Goal: Navigation & Orientation: Find specific page/section

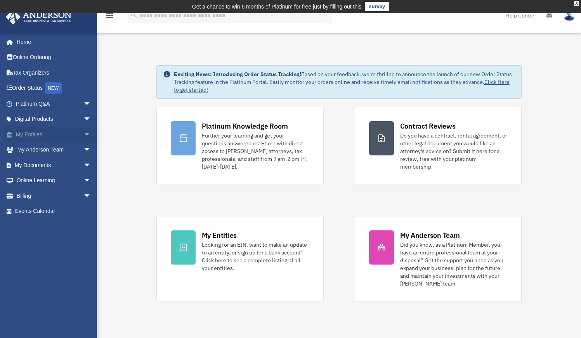
click at [40, 134] on link "My Entities arrow_drop_down" at bounding box center [53, 135] width 97 height 16
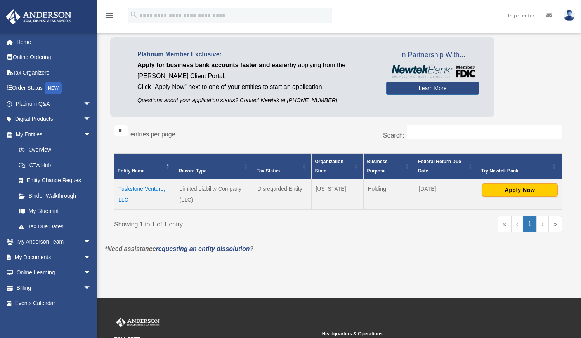
scroll to position [53, 0]
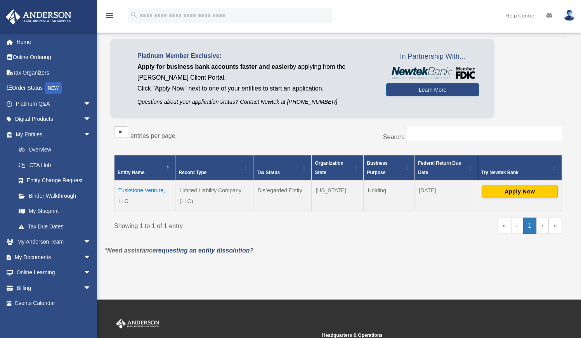
click at [155, 191] on td "Tuskstone Venture, LLC" at bounding box center [145, 196] width 61 height 30
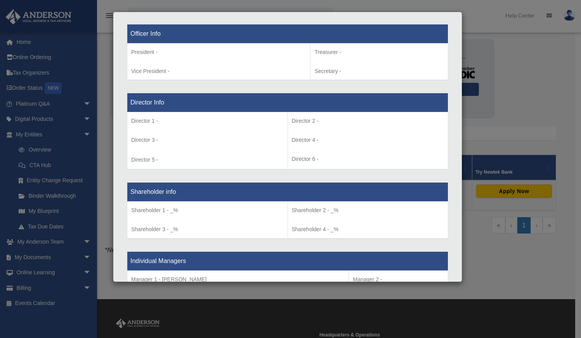
scroll to position [500, 0]
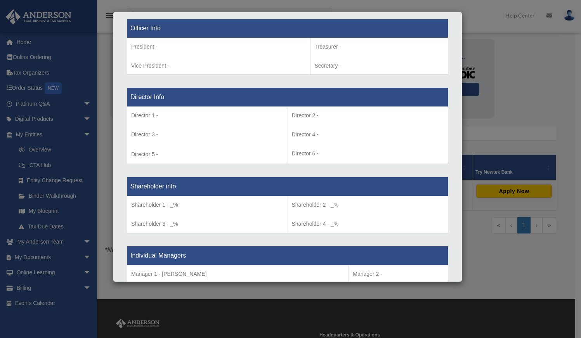
click at [347, 46] on p "Treasurer -" at bounding box center [379, 47] width 130 height 10
click at [338, 44] on p "Treasurer -" at bounding box center [379, 47] width 130 height 10
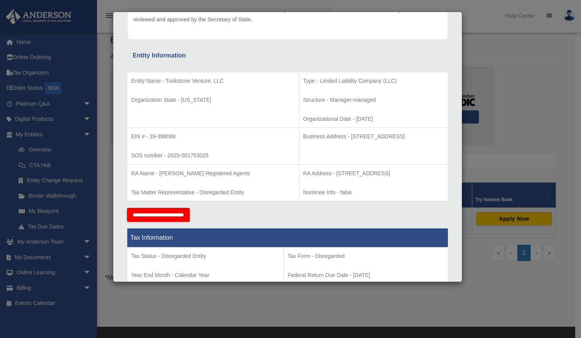
scroll to position [109, 0]
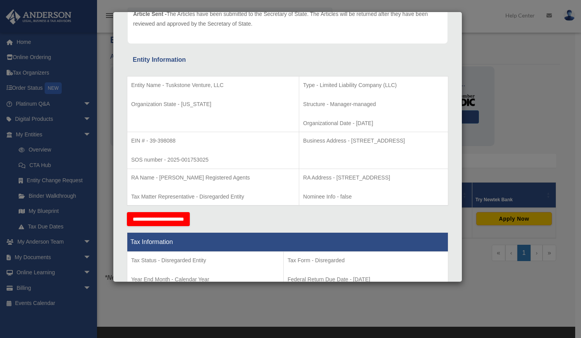
click at [49, 150] on div "Details × Articles Sent Organizational Date" at bounding box center [290, 169] width 581 height 338
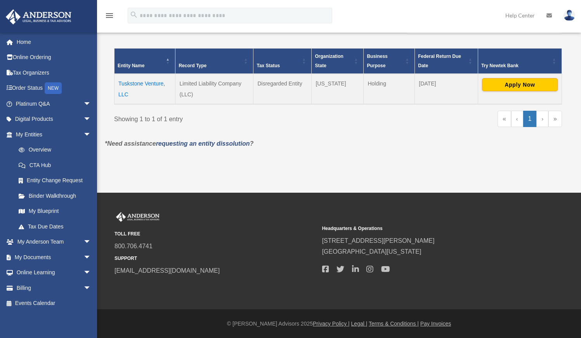
scroll to position [159, 0]
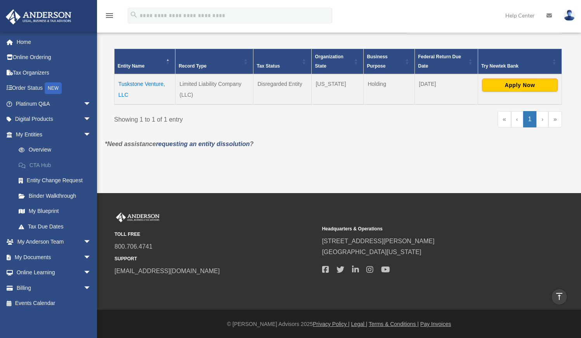
click at [50, 163] on link "CTA Hub" at bounding box center [57, 165] width 92 height 16
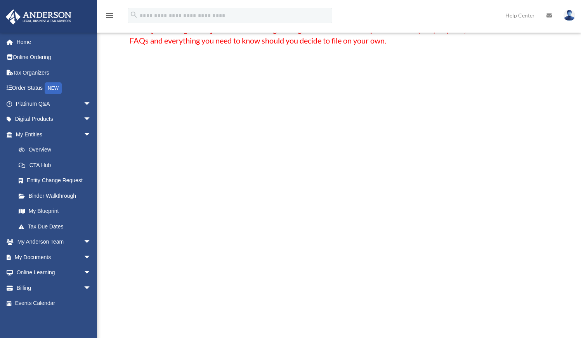
scroll to position [105, 0]
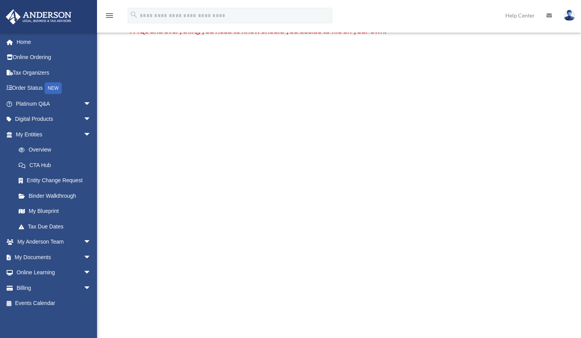
click at [144, 183] on div "Welcome to the Corporate Transparency Act Hub! Update: On [DATE] , the U.S. Tre…" at bounding box center [339, 203] width 419 height 474
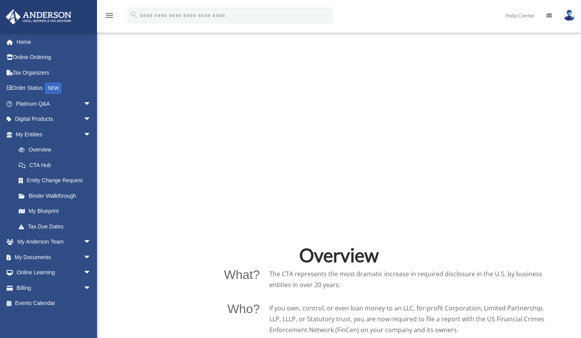
scroll to position [316, 0]
click at [59, 194] on link "Binder Walkthrough" at bounding box center [57, 196] width 92 height 16
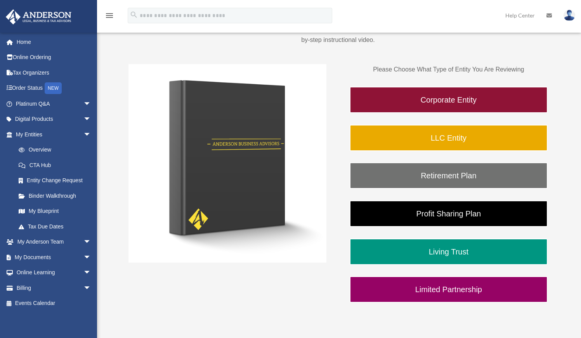
scroll to position [106, 0]
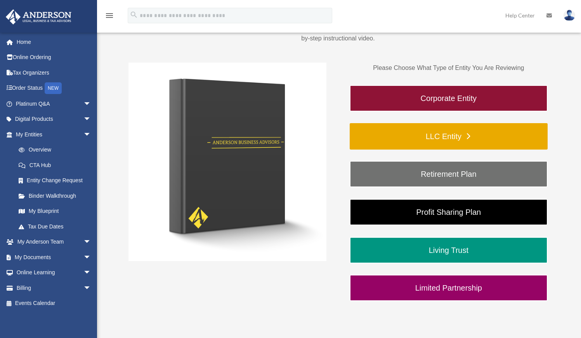
click at [438, 138] on link "LLC Entity" at bounding box center [449, 136] width 198 height 26
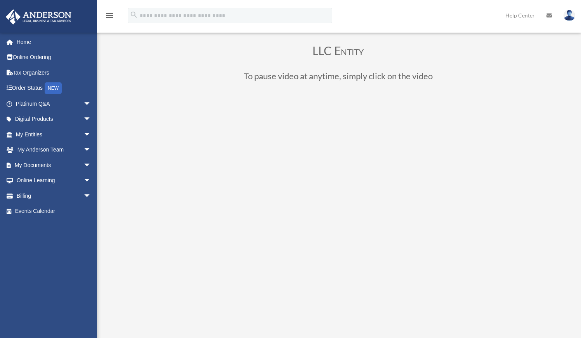
scroll to position [42, 0]
click at [83, 135] on span "arrow_drop_down" at bounding box center [91, 135] width 16 height 16
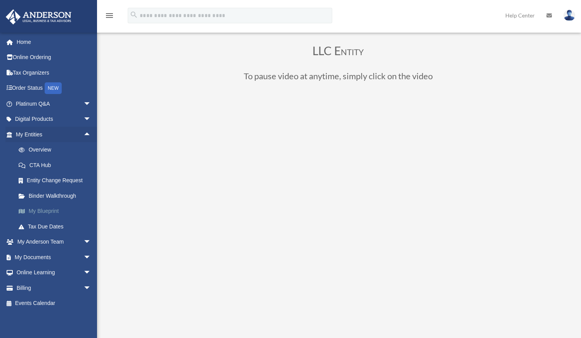
click at [57, 207] on link "My Blueprint" at bounding box center [57, 211] width 92 height 16
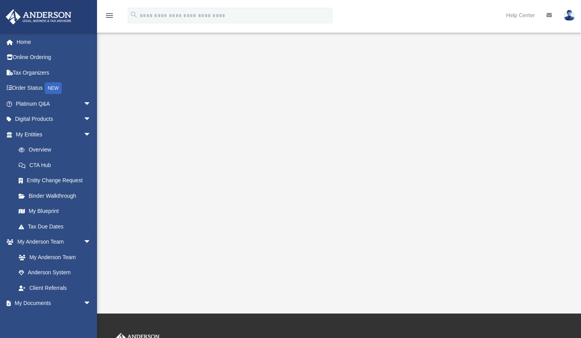
scroll to position [88, 0]
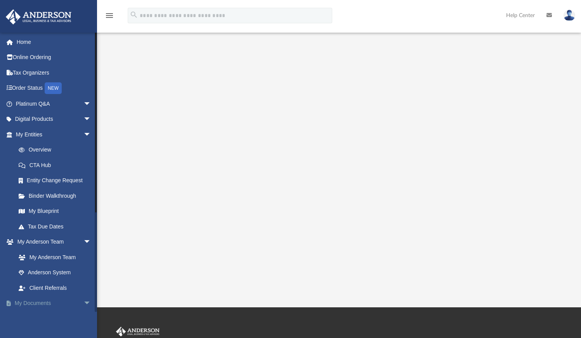
click at [83, 297] on span "arrow_drop_down" at bounding box center [91, 303] width 16 height 16
